Goal: Transaction & Acquisition: Subscribe to service/newsletter

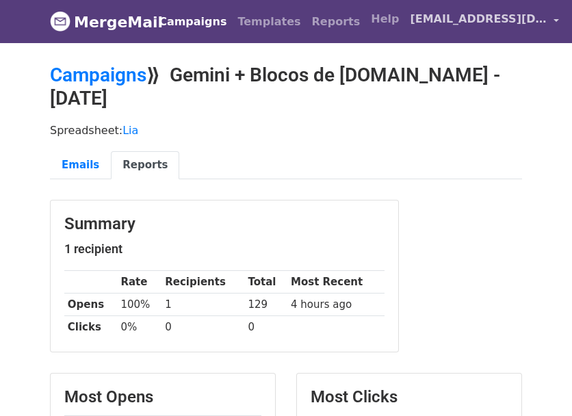
click at [444, 16] on span "[EMAIL_ADDRESS][DOMAIN_NAME]" at bounding box center [478, 19] width 137 height 16
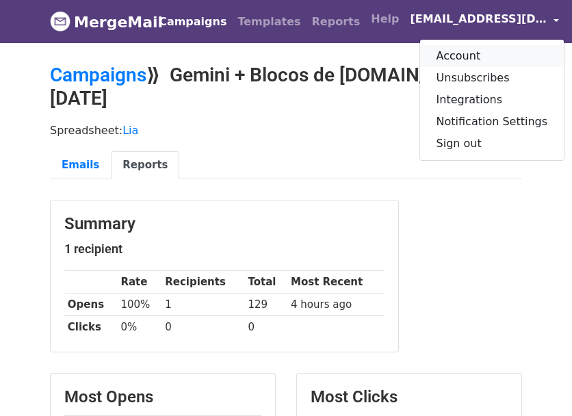
click at [431, 47] on link "Account" at bounding box center [492, 56] width 144 height 22
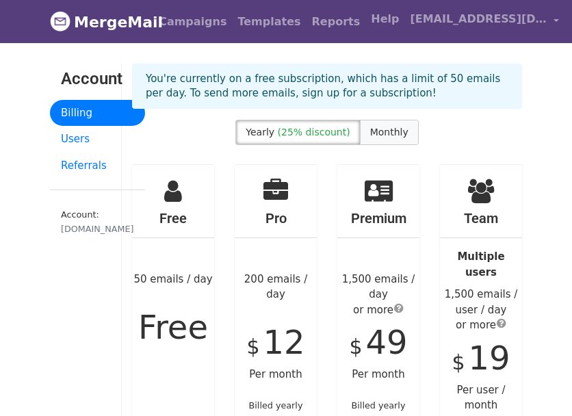
click at [376, 128] on span "Monthly" at bounding box center [389, 132] width 38 height 11
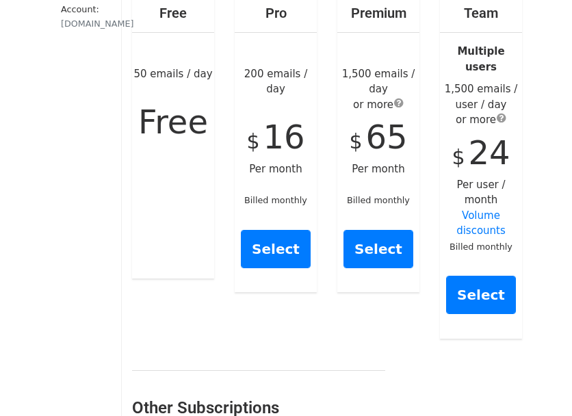
scroll to position [274, 0]
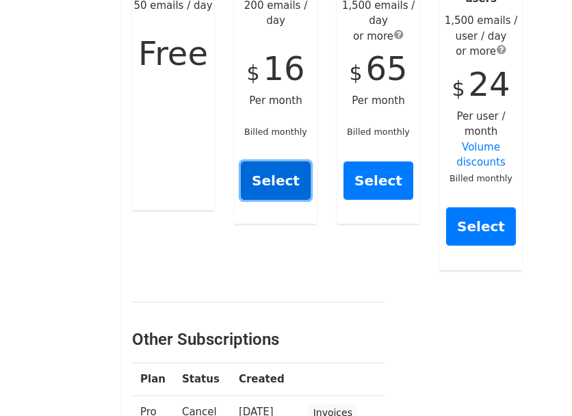
click at [278, 164] on link "Select" at bounding box center [276, 181] width 70 height 38
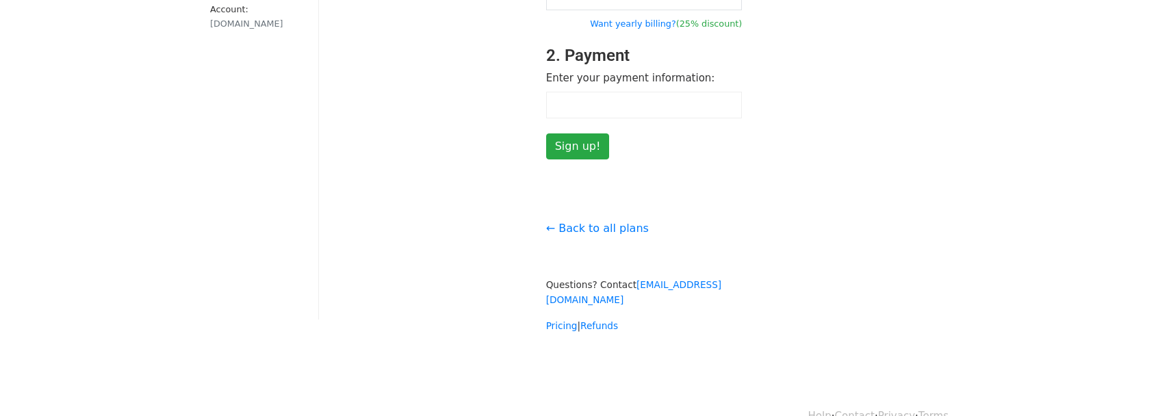
scroll to position [68, 0]
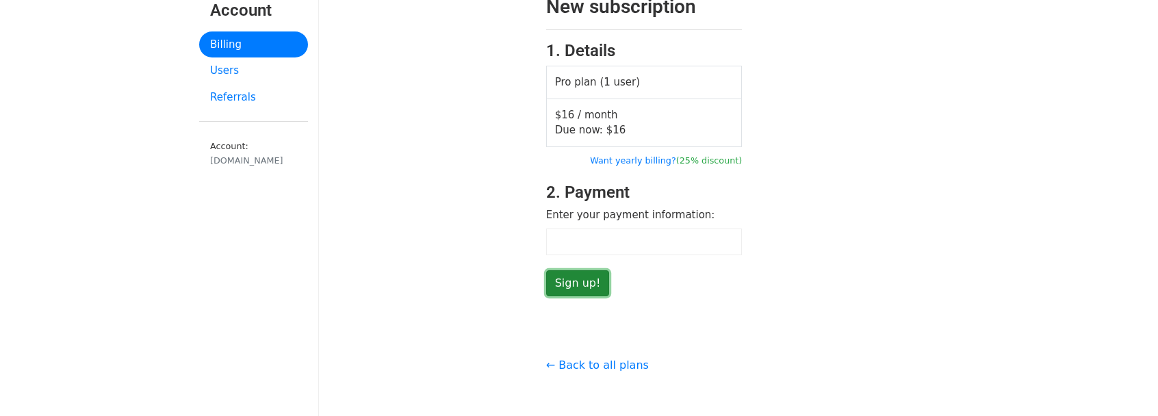
click at [571, 281] on input "Sign up!" at bounding box center [578, 283] width 64 height 26
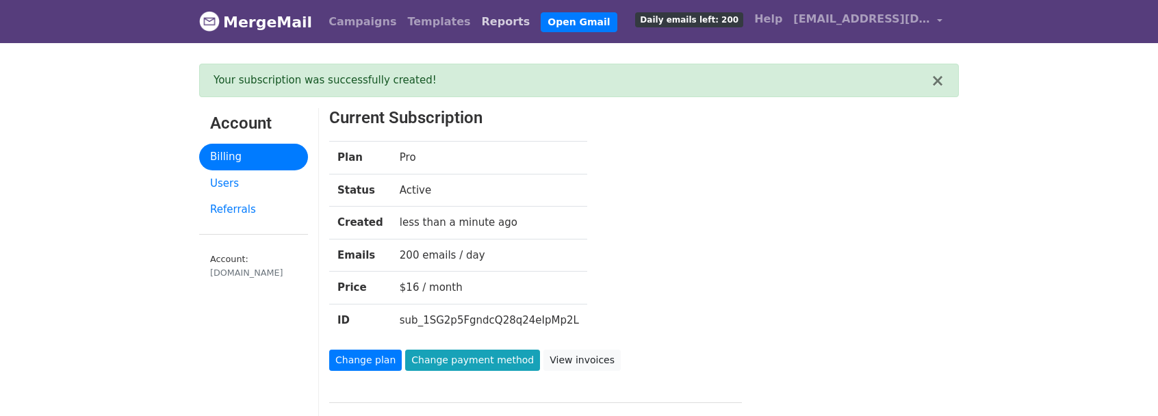
click at [476, 17] on link "Reports" at bounding box center [506, 21] width 60 height 27
click at [353, 23] on link "Campaigns" at bounding box center [362, 21] width 79 height 27
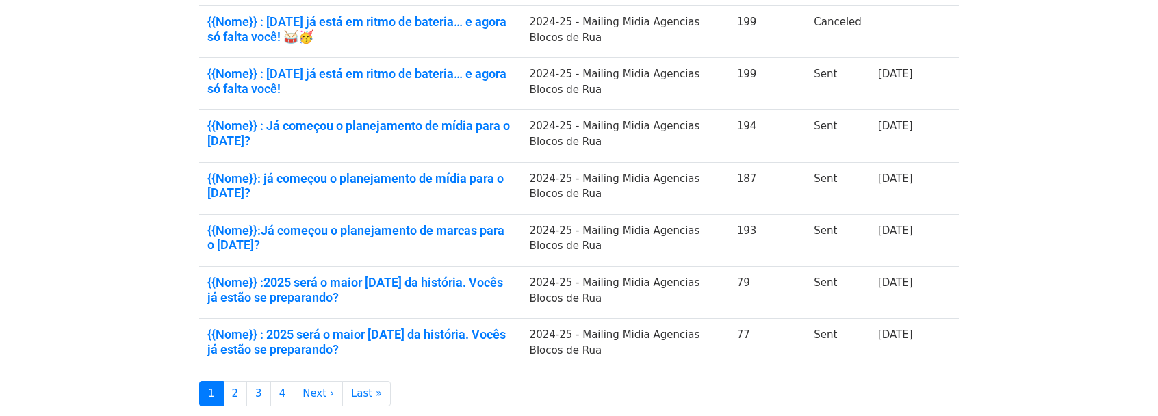
scroll to position [439, 0]
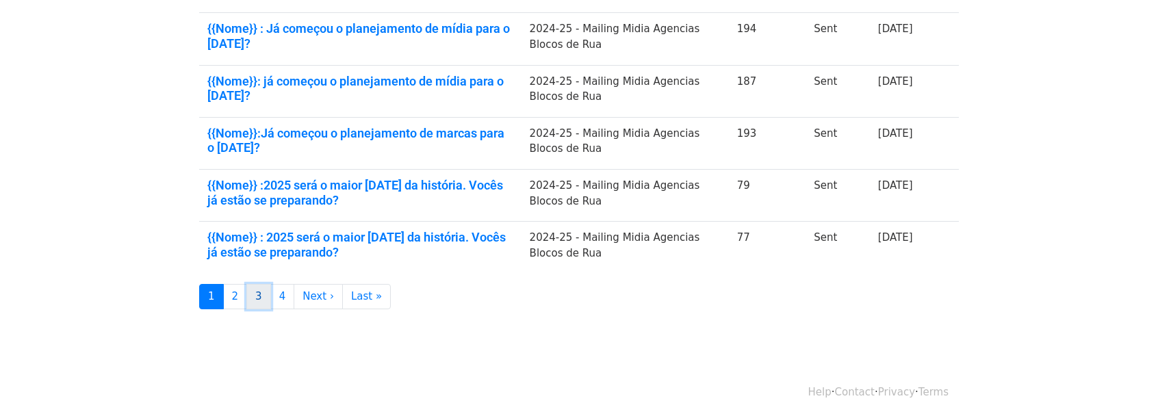
click at [249, 294] on link "3" at bounding box center [258, 296] width 25 height 25
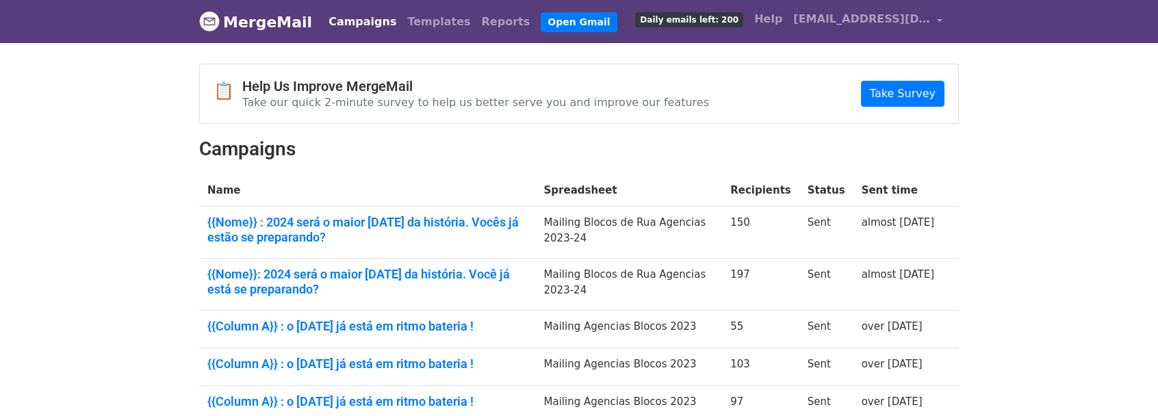
scroll to position [410, 0]
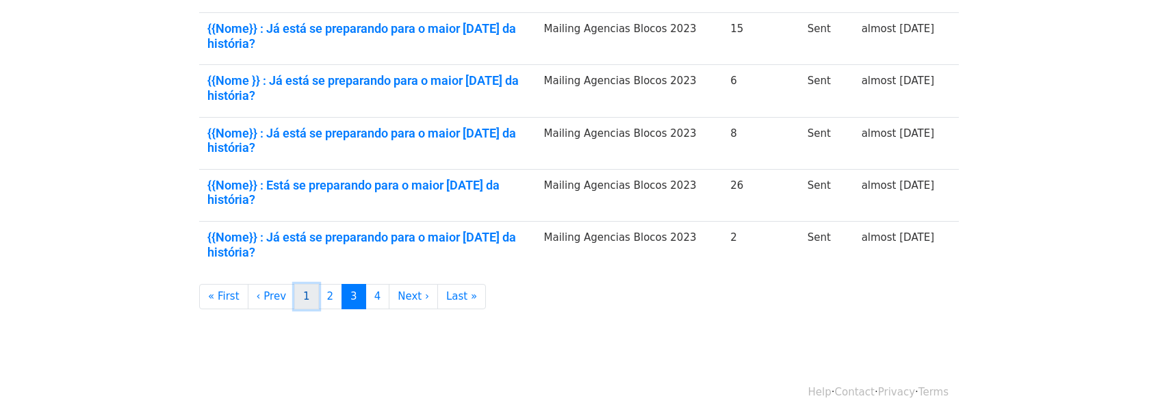
click at [294, 302] on link "1" at bounding box center [306, 296] width 25 height 25
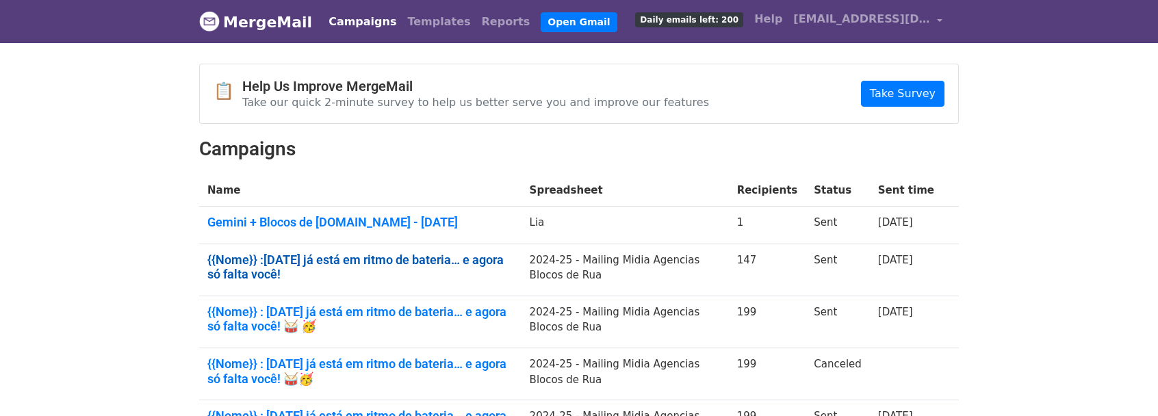
scroll to position [342, 0]
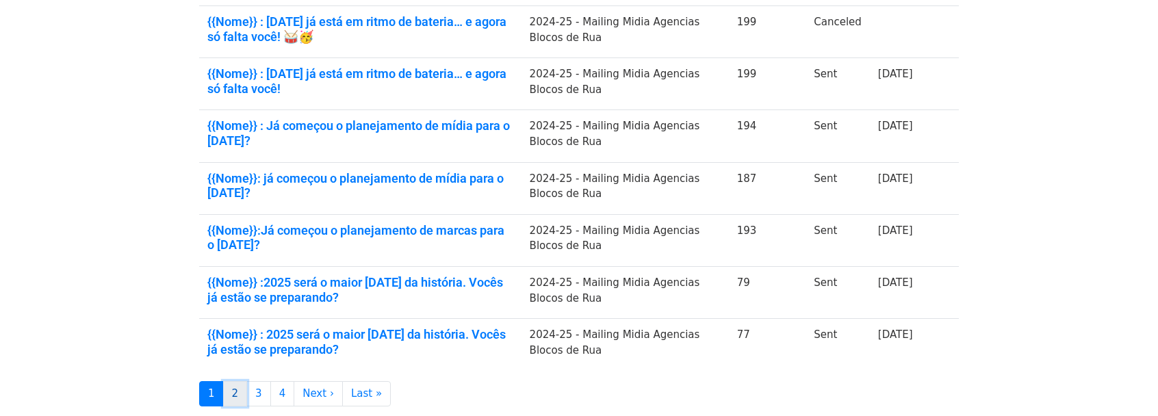
click at [234, 394] on link "2" at bounding box center [235, 393] width 25 height 25
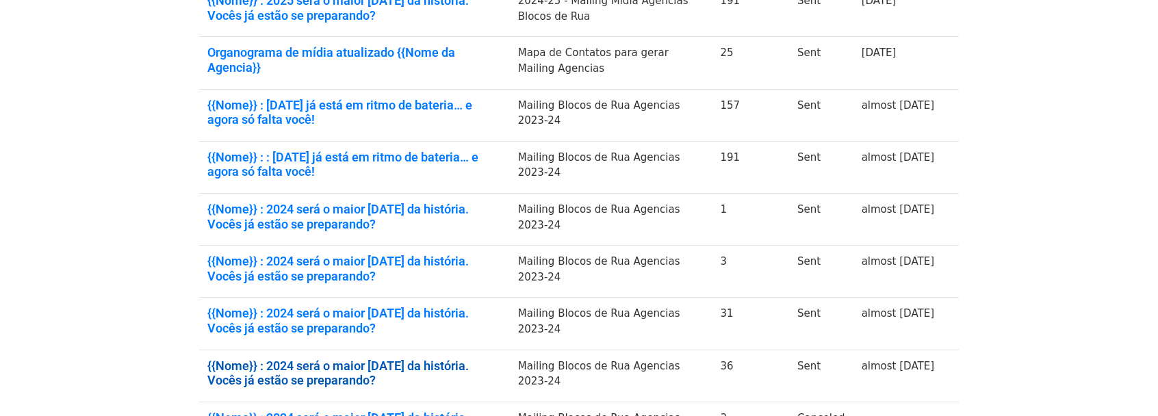
scroll to position [450, 0]
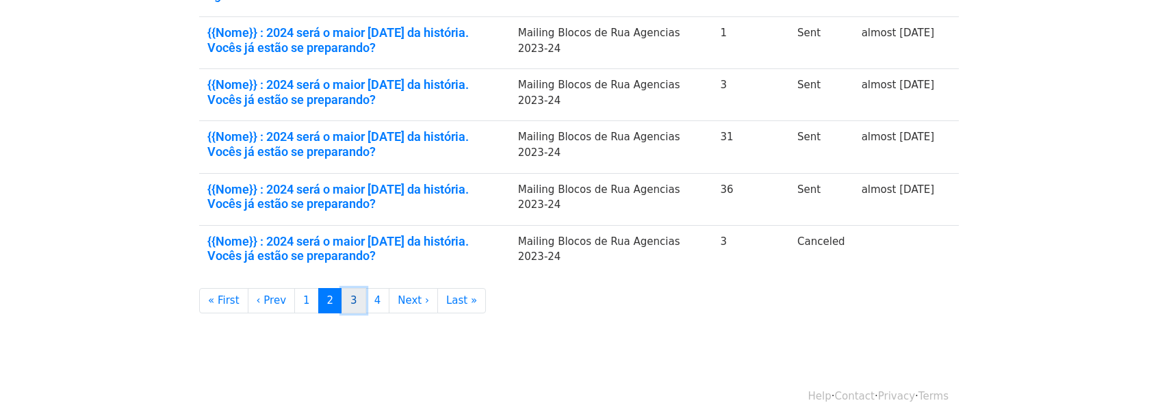
click at [341, 296] on link "3" at bounding box center [353, 300] width 25 height 25
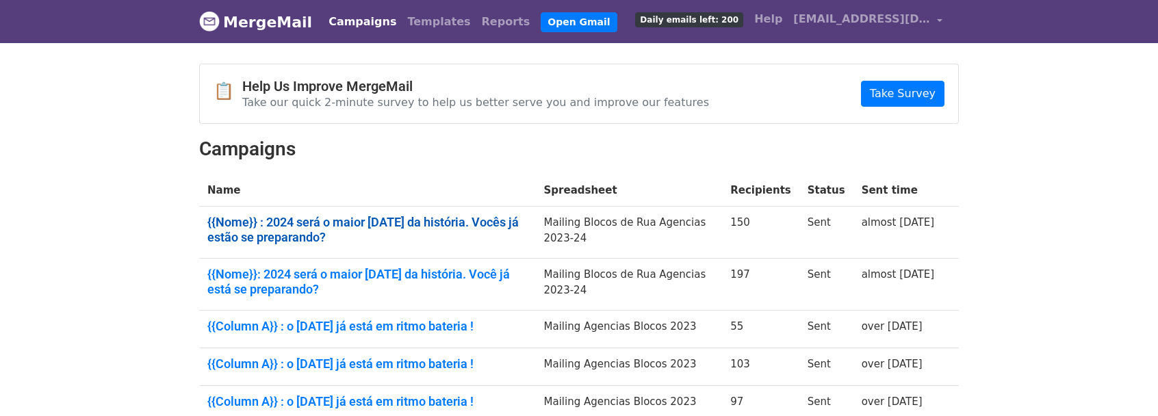
scroll to position [342, 0]
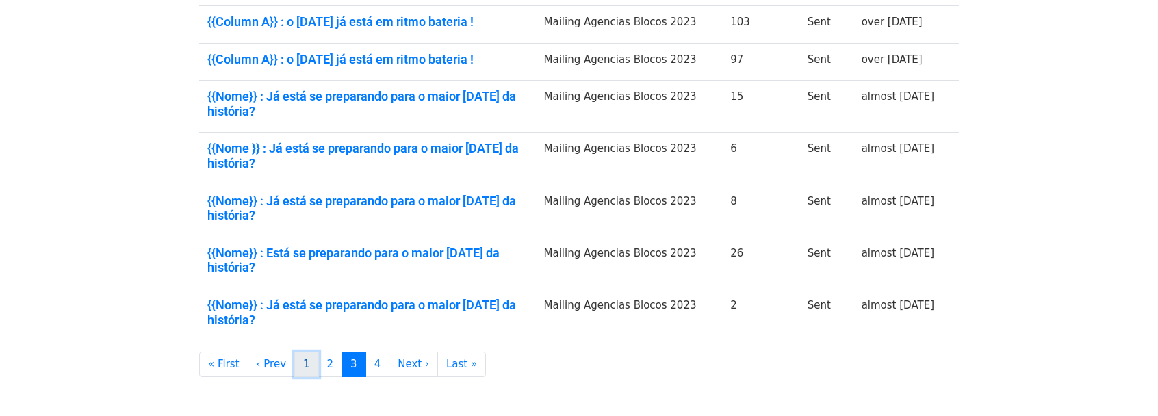
click at [294, 362] on link "1" at bounding box center [306, 364] width 25 height 25
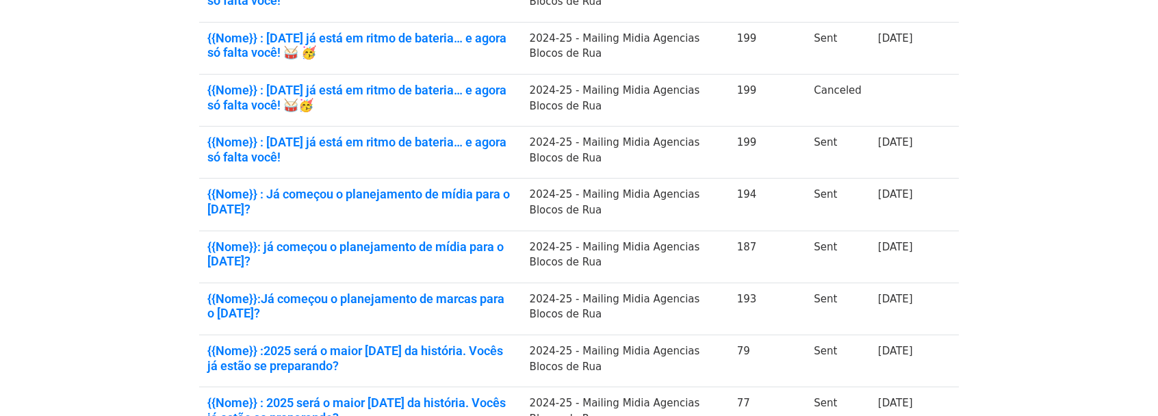
scroll to position [439, 0]
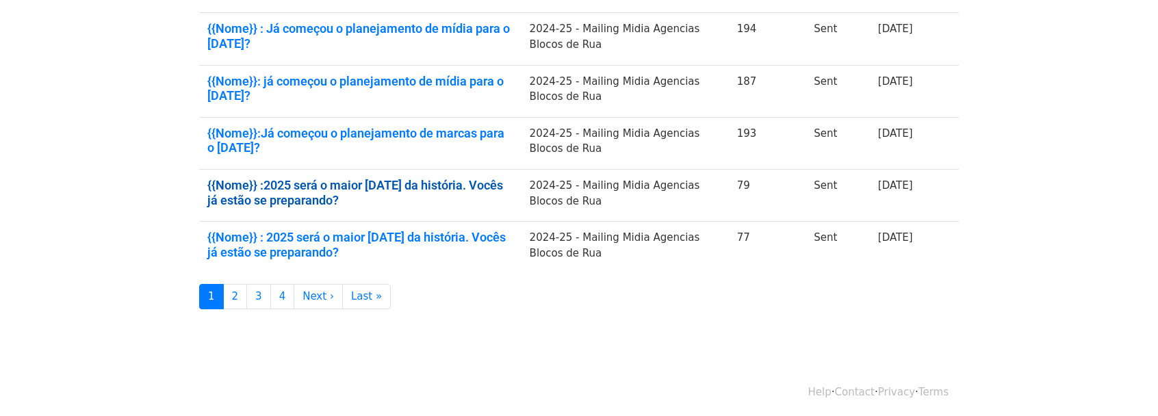
click at [402, 179] on link "{{Nome}} :2025 será o maior carnaval da história. Vocês já estão se preparando?" at bounding box center [360, 192] width 306 height 29
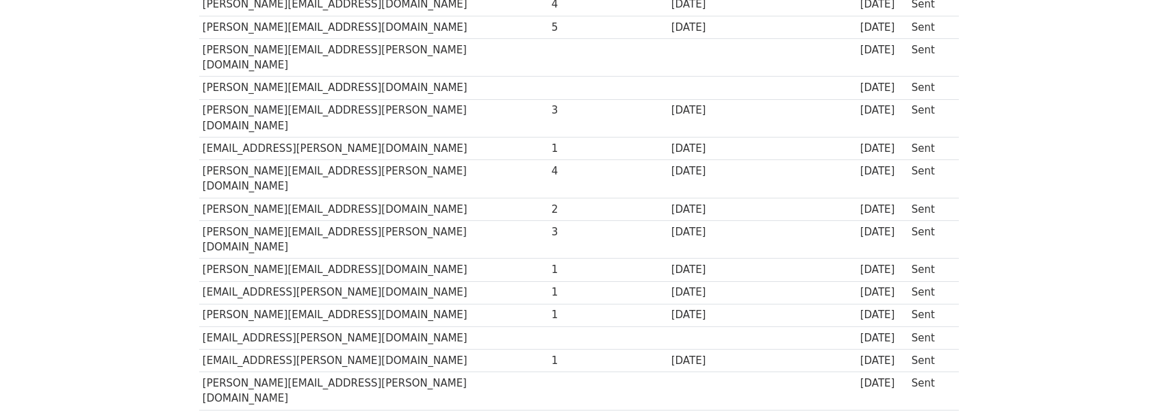
scroll to position [14, 0]
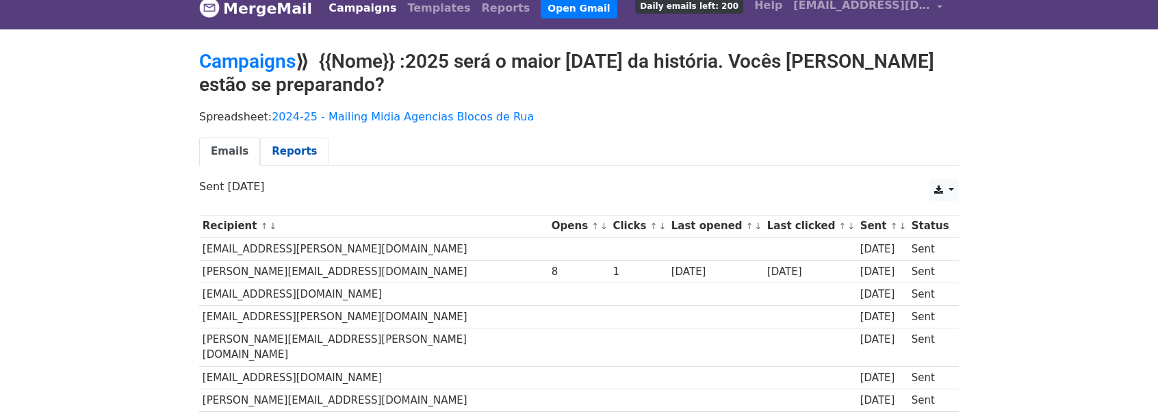
click at [268, 157] on link "Reports" at bounding box center [294, 152] width 68 height 28
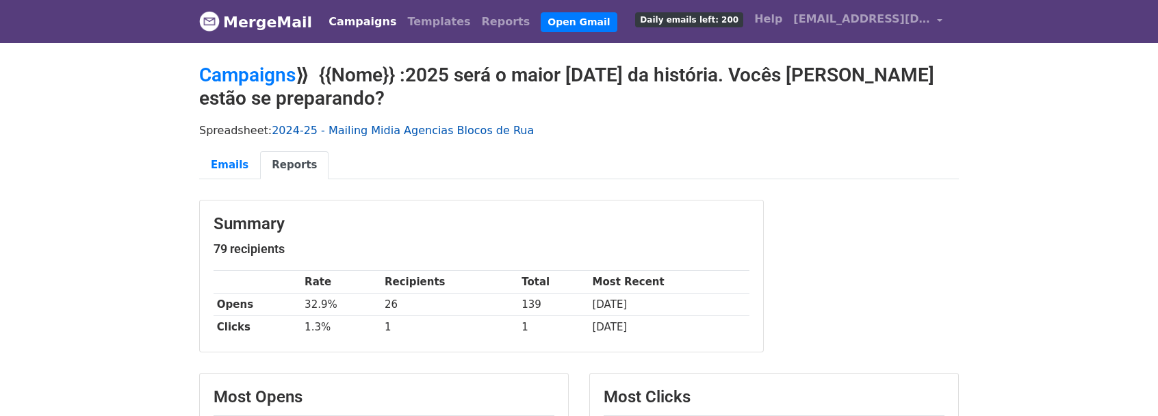
click at [379, 127] on link "2024-25 - Mailing Midia Agencias Blocos de Rua" at bounding box center [403, 130] width 262 height 13
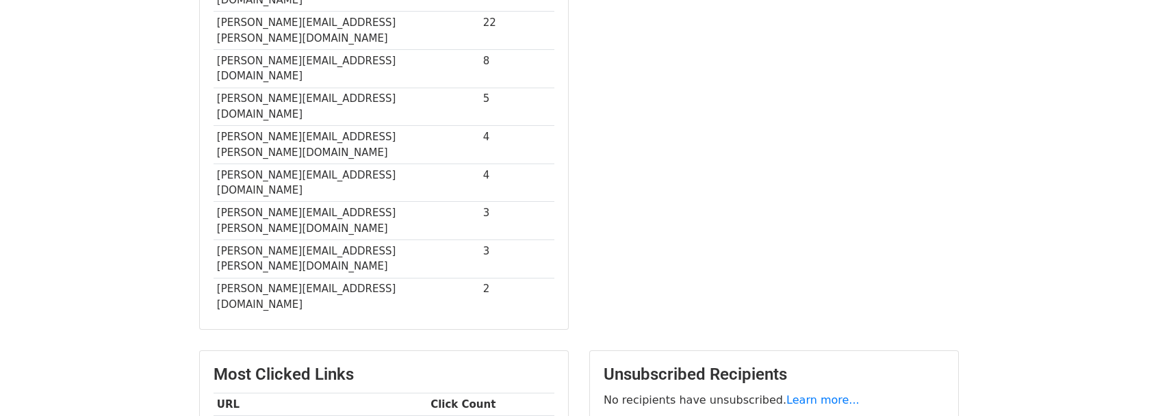
scroll to position [161, 0]
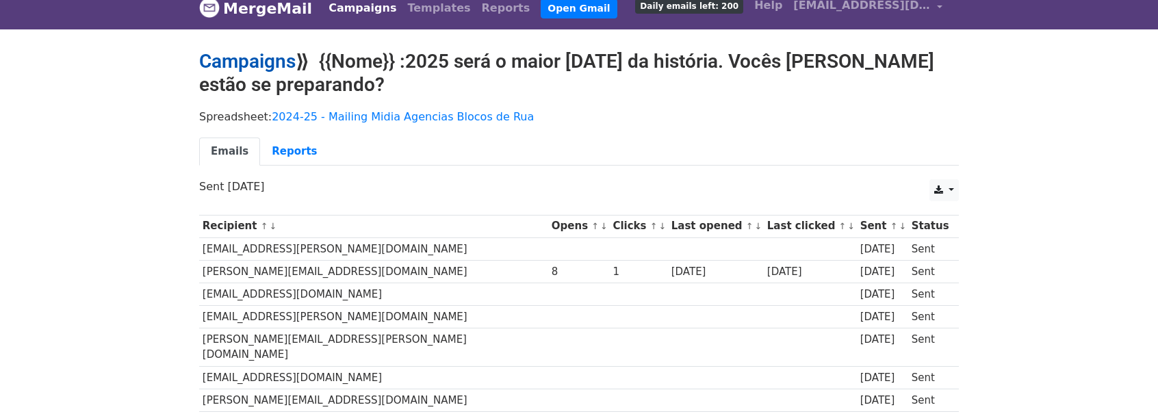
click at [266, 56] on link "Campaigns" at bounding box center [247, 61] width 96 height 23
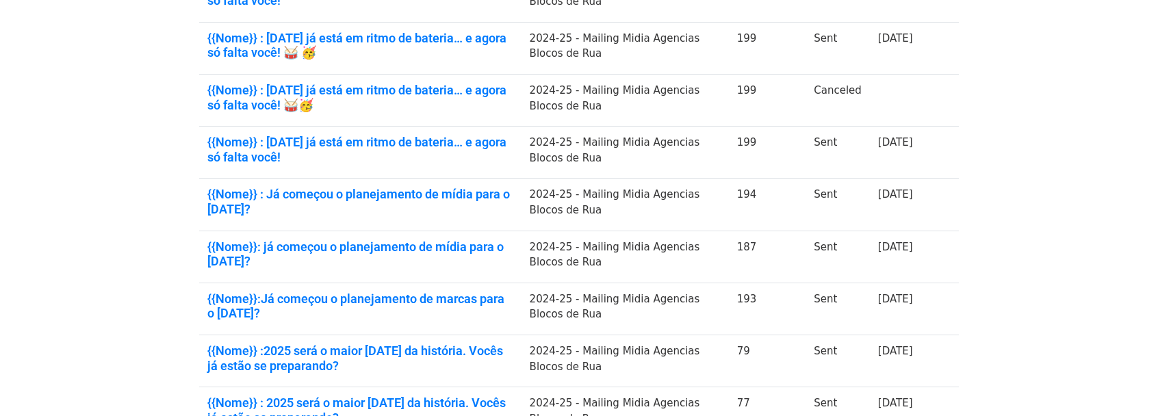
scroll to position [439, 0]
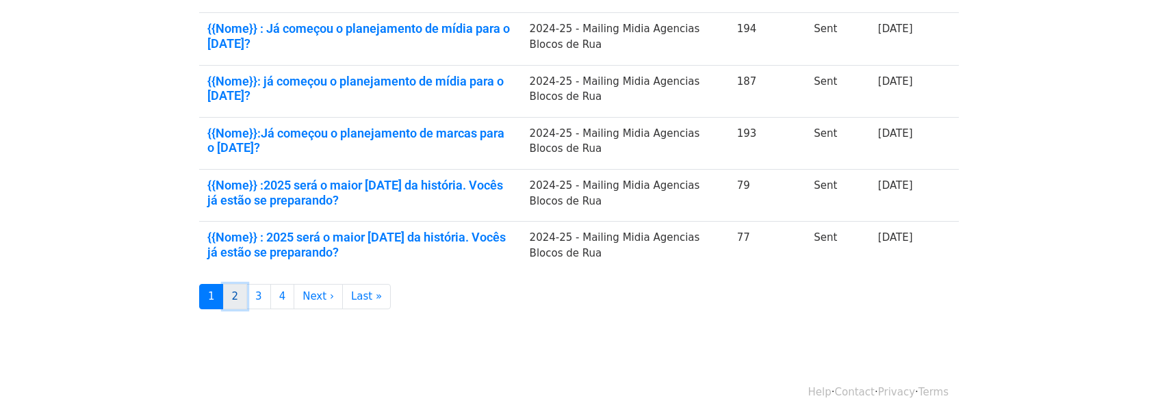
click at [231, 292] on link "2" at bounding box center [235, 296] width 25 height 25
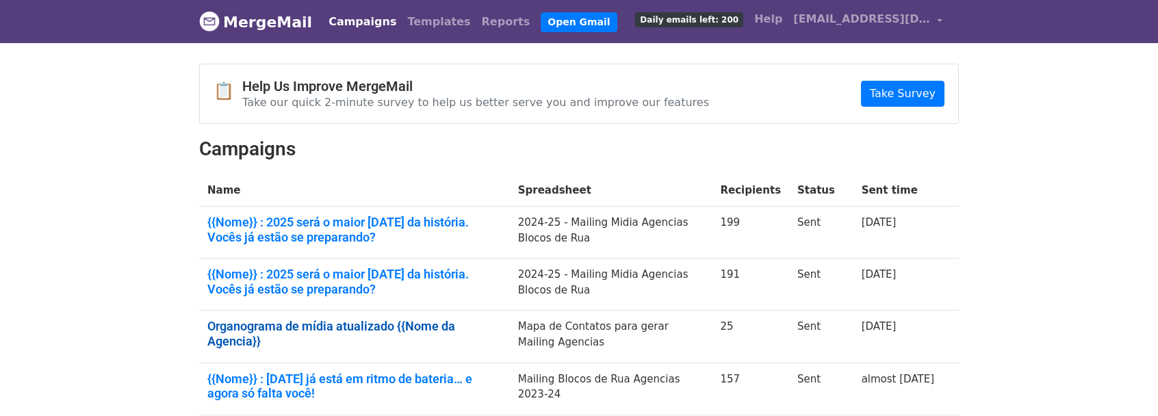
click at [387, 321] on link "Organograma de mídia atualizado {{Nome da Agencia}}" at bounding box center [354, 333] width 294 height 29
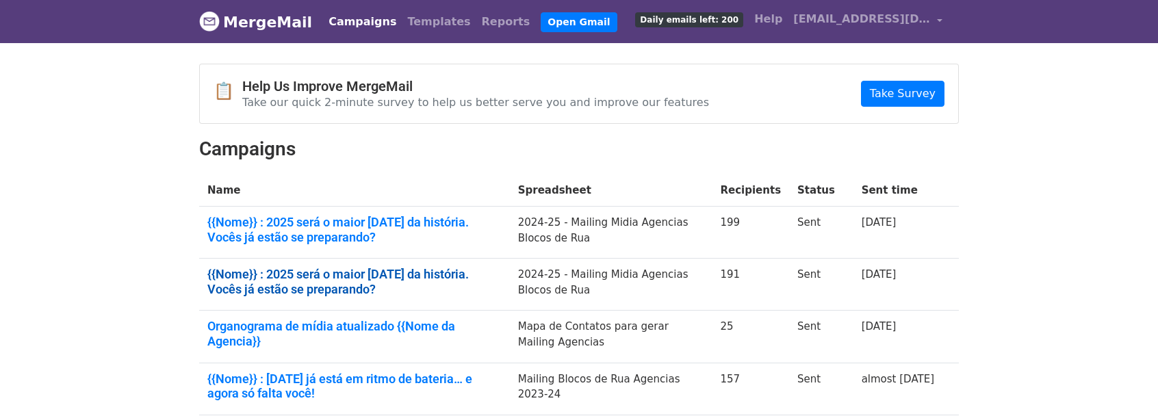
scroll to position [68, 0]
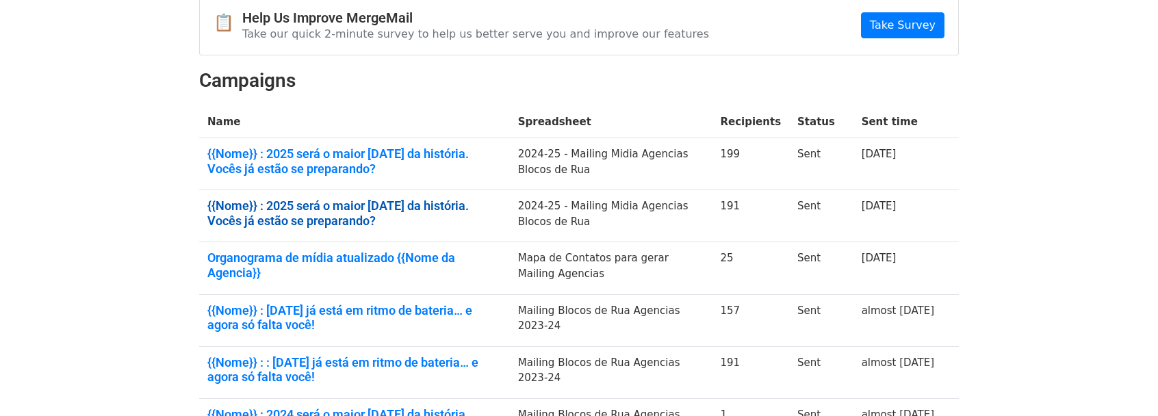
click at [389, 201] on link "{{Nome}} : 2025 será o maior [DATE] da história. Vocês já estão se preparando?" at bounding box center [354, 212] width 294 height 29
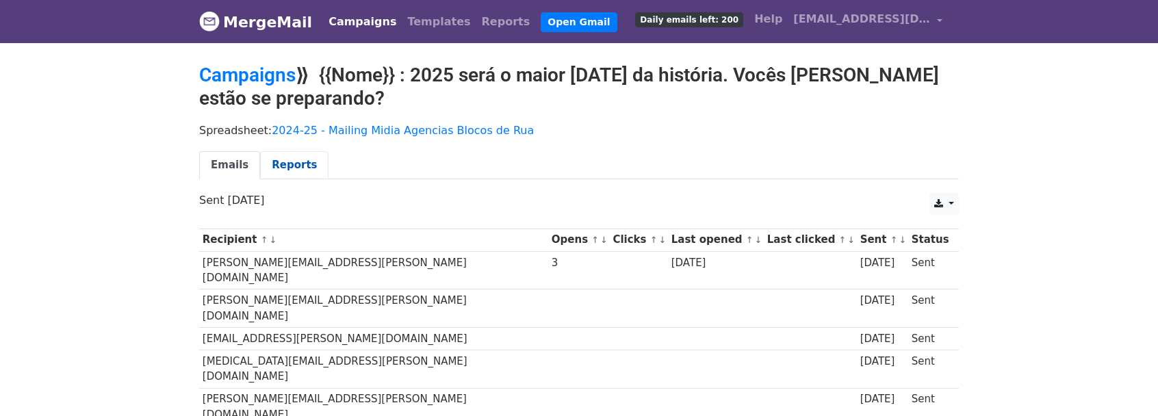
click at [293, 166] on link "Reports" at bounding box center [294, 165] width 68 height 28
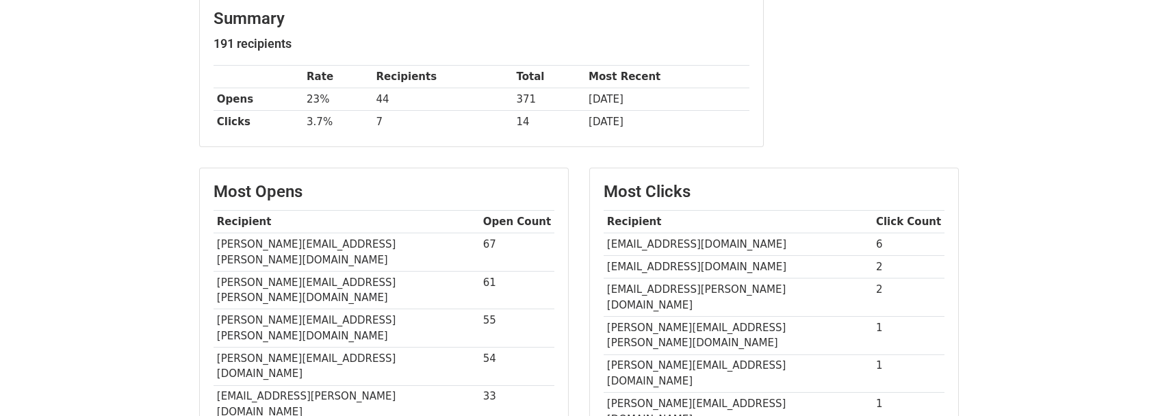
scroll to position [68, 0]
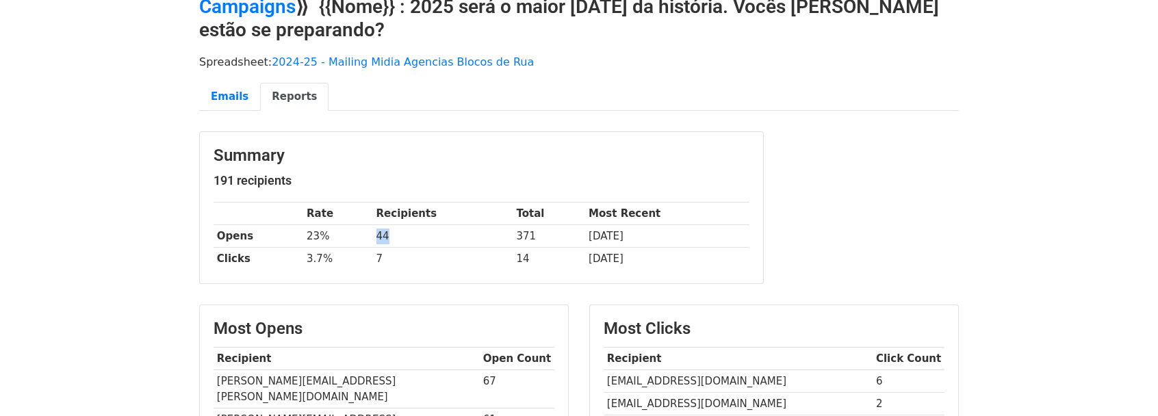
drag, startPoint x: 368, startPoint y: 232, endPoint x: 428, endPoint y: 240, distance: 60.7
click at [428, 240] on td "44" at bounding box center [443, 236] width 140 height 23
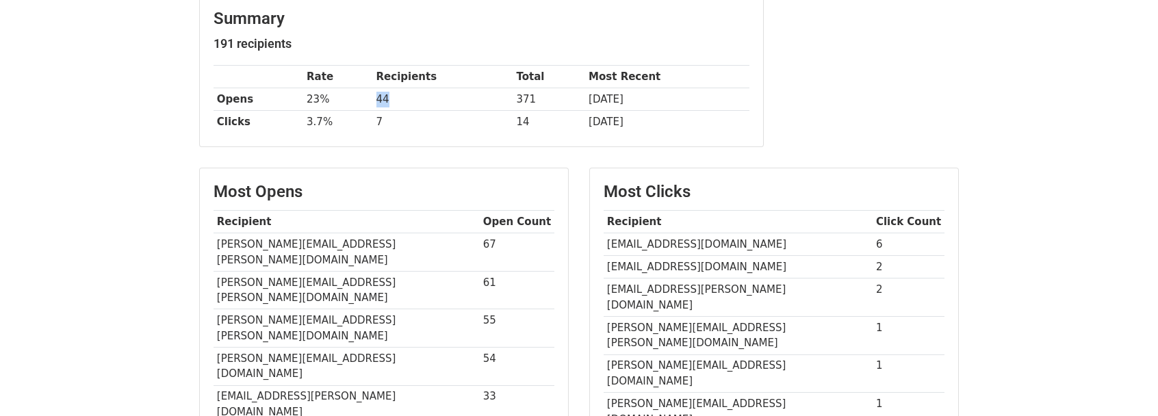
scroll to position [0, 0]
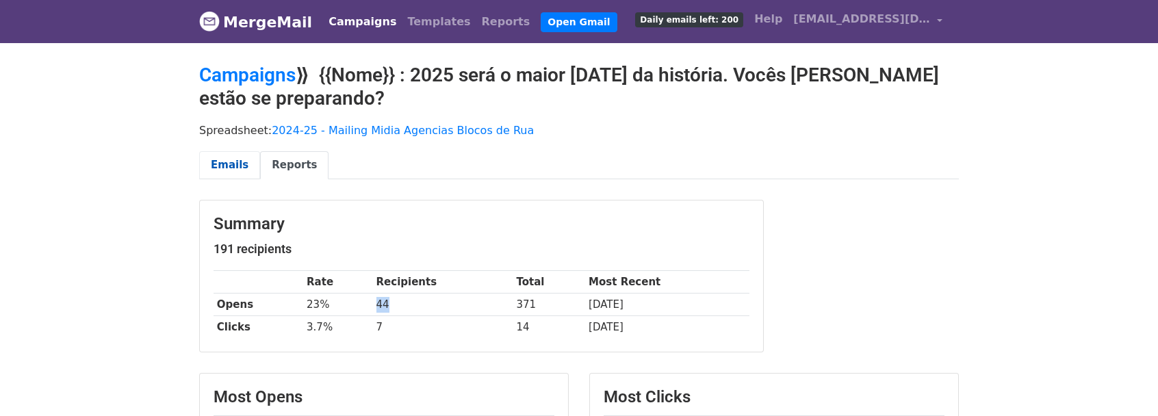
click at [214, 157] on link "Emails" at bounding box center [229, 165] width 61 height 28
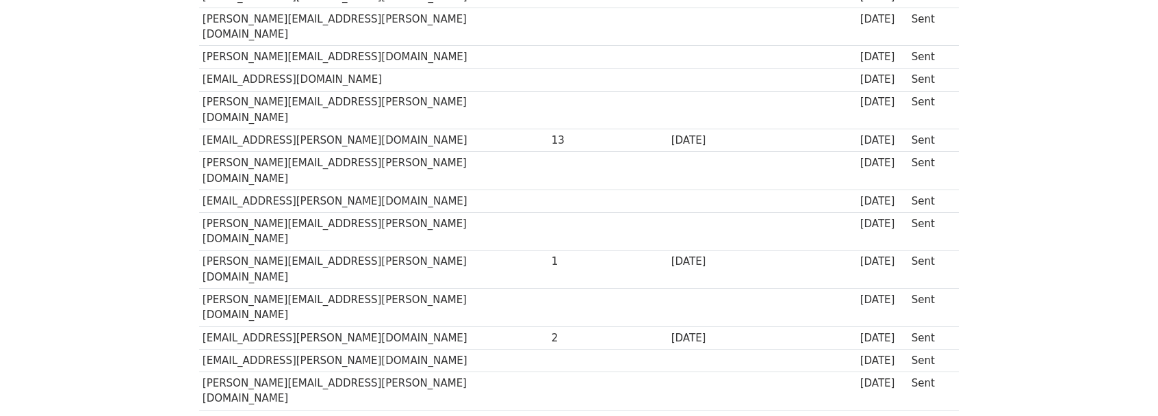
scroll to position [68, 0]
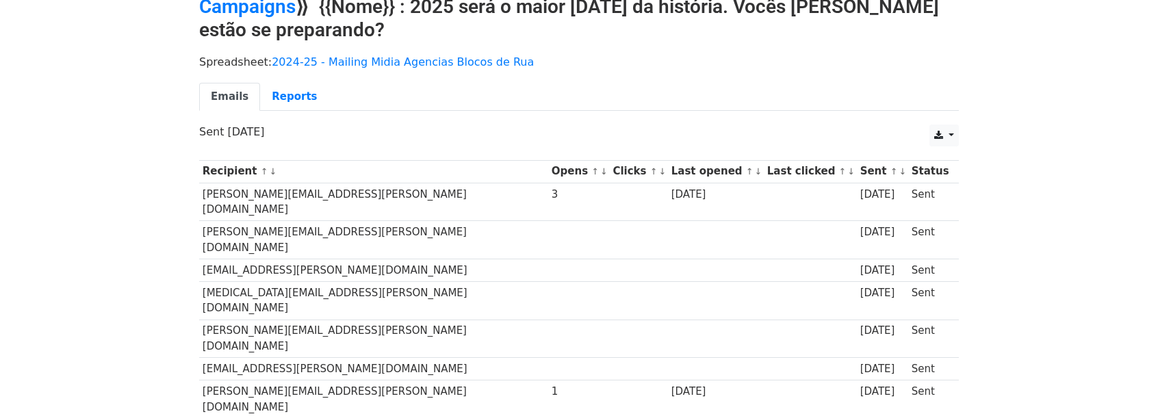
click at [746, 170] on link "↑" at bounding box center [750, 171] width 8 height 10
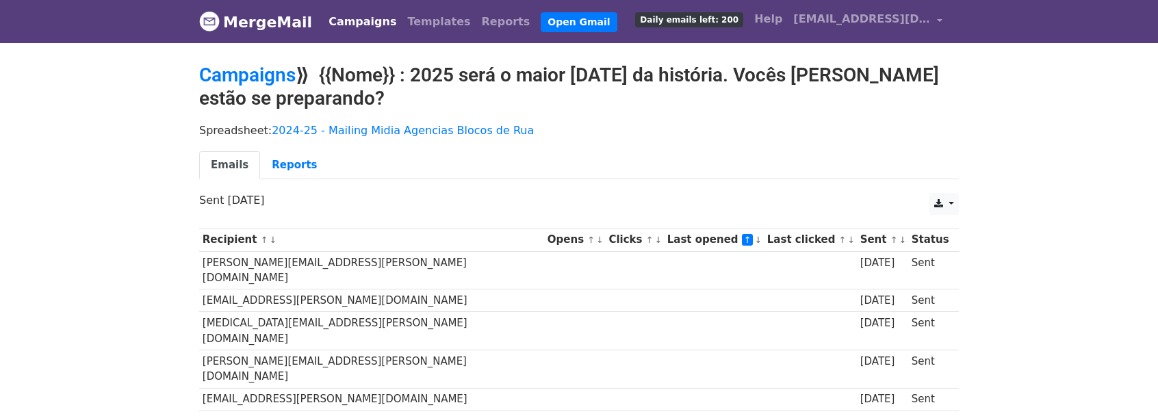
click at [755, 237] on link "↓" at bounding box center [759, 240] width 8 height 10
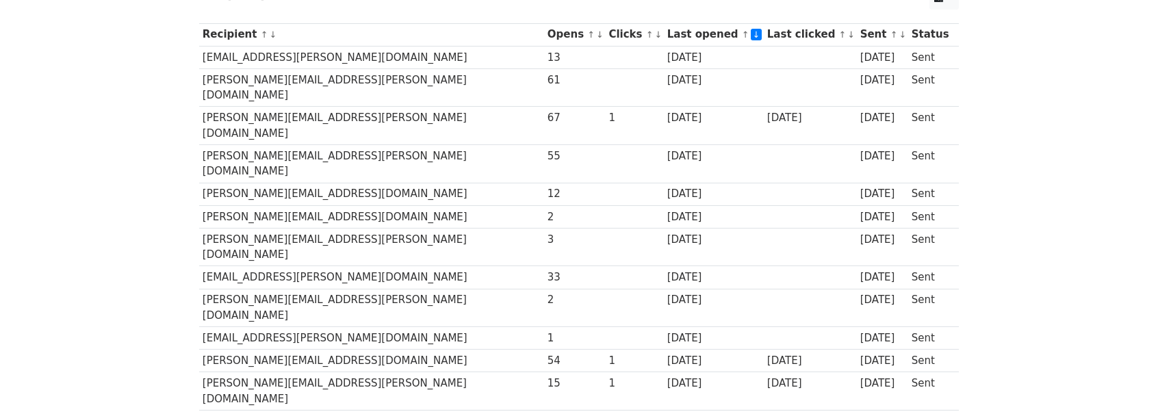
scroll to position [411, 0]
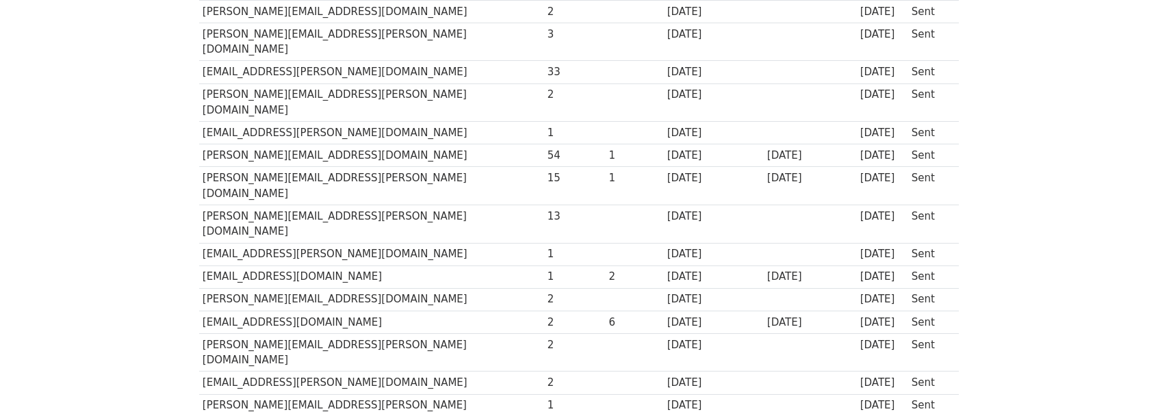
drag, startPoint x: 602, startPoint y: 231, endPoint x: 673, endPoint y: 235, distance: 70.6
click at [673, 337] on div "12 months ago" at bounding box center [713, 345] width 93 height 16
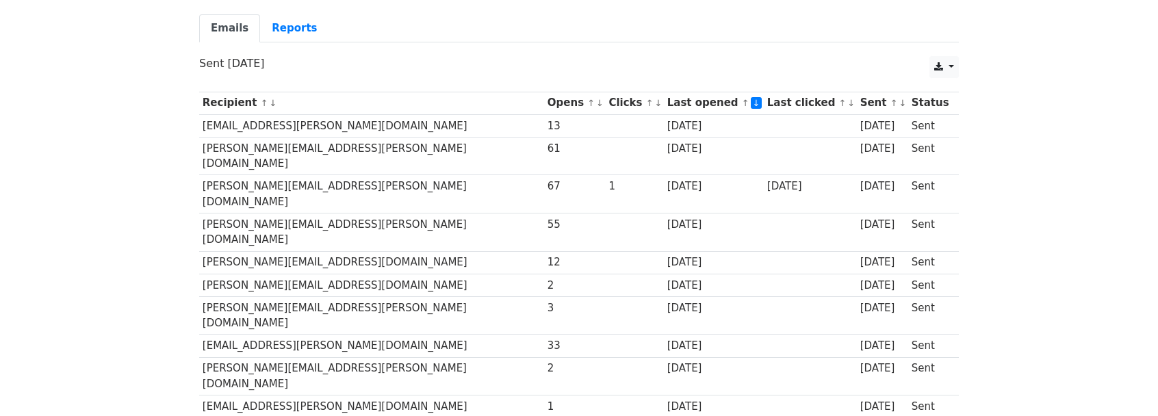
scroll to position [0, 0]
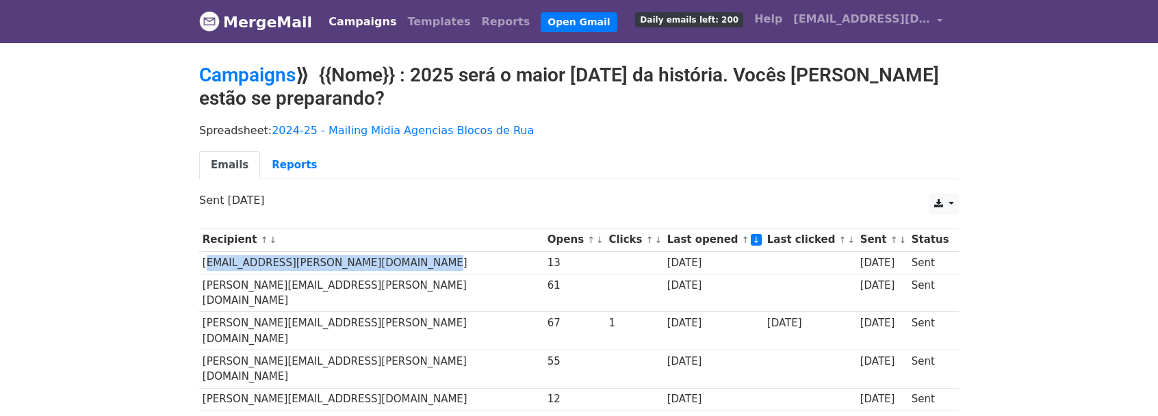
drag, startPoint x: 203, startPoint y: 261, endPoint x: 398, endPoint y: 256, distance: 195.8
click at [398, 256] on td "poliana.tonelli@wppmediaservices.com.br" at bounding box center [371, 262] width 345 height 23
copy td "poliana.tonelli@wppmediaservices.com.br"
click at [274, 79] on link "Campaigns" at bounding box center [247, 75] width 96 height 23
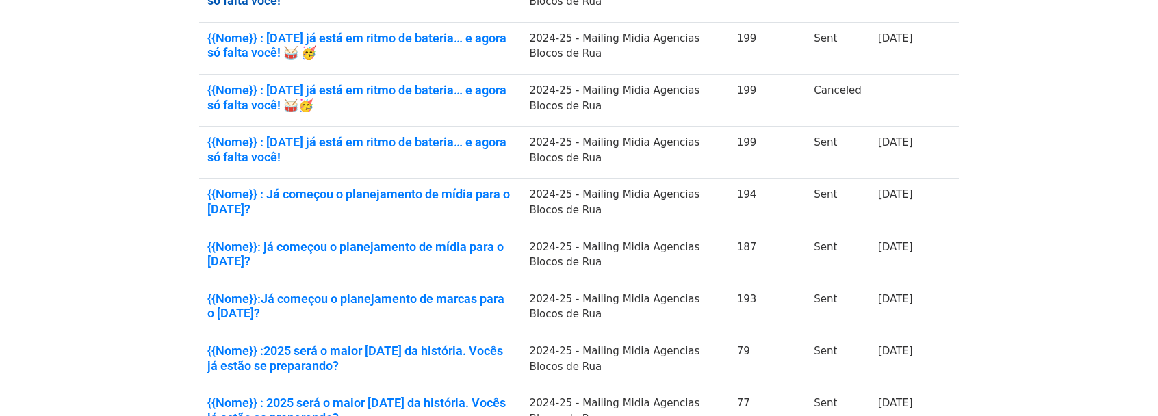
scroll to position [342, 0]
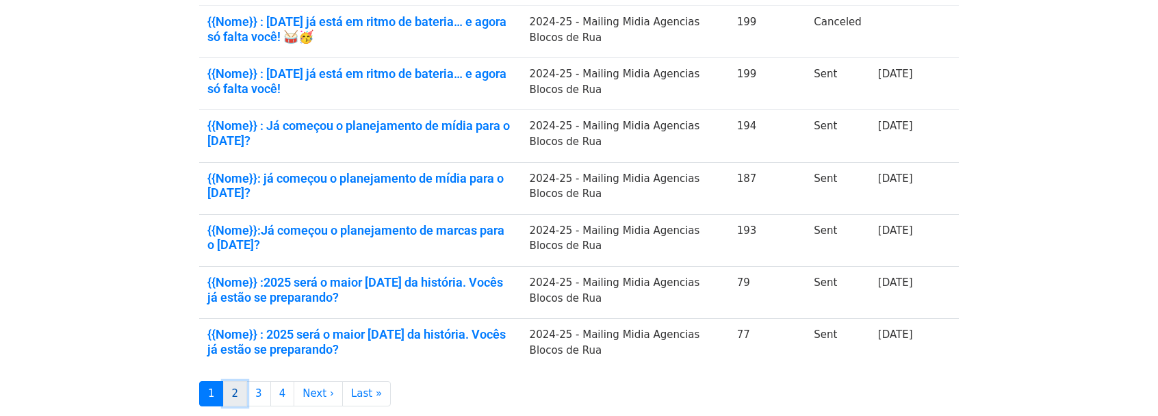
click at [233, 390] on link "2" at bounding box center [235, 393] width 25 height 25
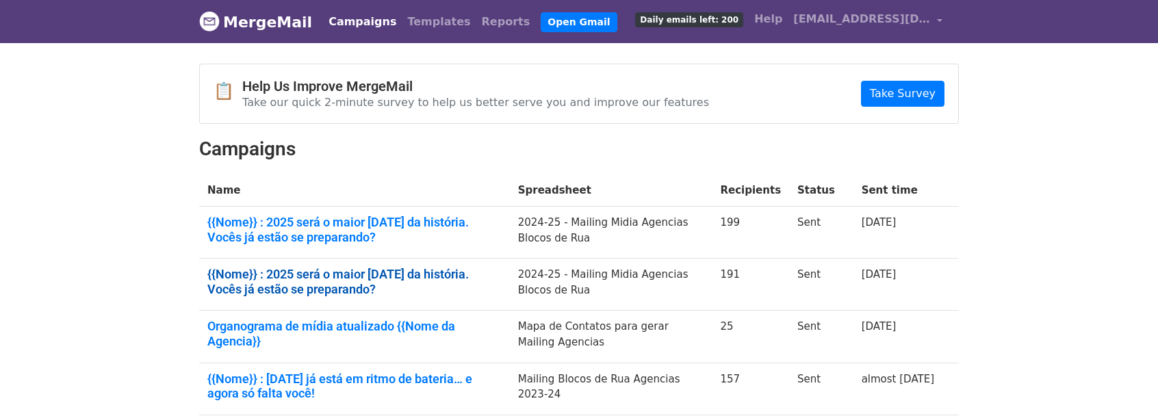
click at [474, 269] on link "{{Nome}} : 2025 será o maior carnaval da história. Vocês já estão se preparando?" at bounding box center [354, 281] width 294 height 29
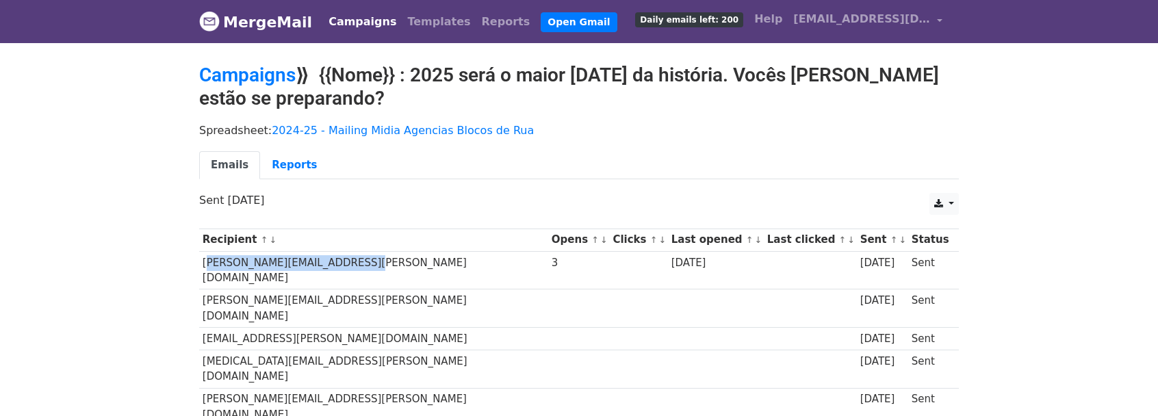
drag, startPoint x: 204, startPoint y: 261, endPoint x: 338, endPoint y: 262, distance: 134.1
click at [338, 262] on td "[PERSON_NAME][EMAIL_ADDRESS][PERSON_NAME][DOMAIN_NAME]" at bounding box center [373, 270] width 349 height 38
copy td "[PERSON_NAME][EMAIL_ADDRESS][PERSON_NAME][DOMAIN_NAME]"
